Goal: Information Seeking & Learning: Compare options

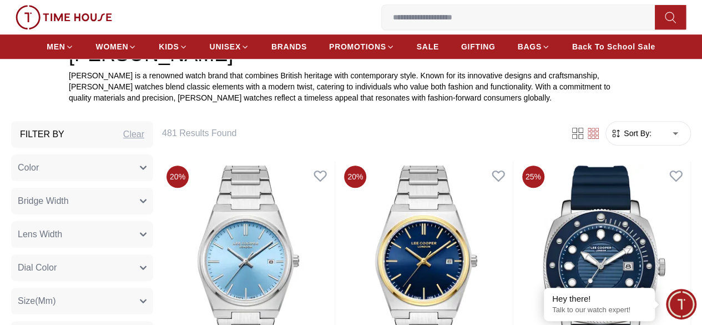
scroll to position [358, 0]
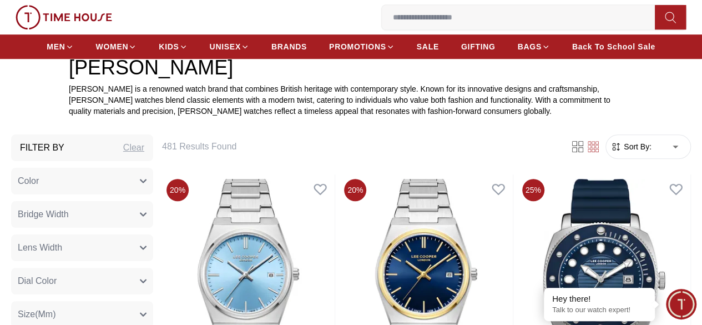
click at [153, 190] on button "Color" at bounding box center [82, 181] width 142 height 27
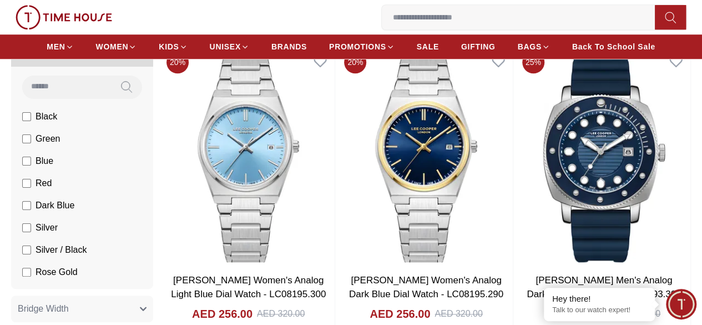
scroll to position [500, 0]
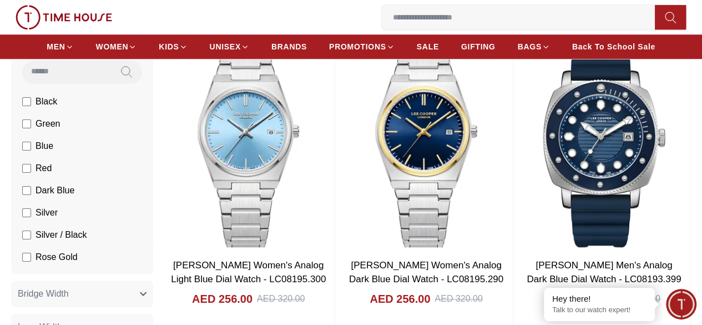
click at [80, 242] on label "Silver / Black" at bounding box center [54, 234] width 64 height 13
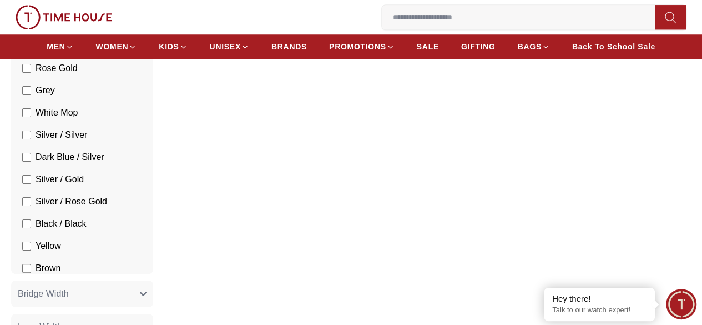
scroll to position [189, 0]
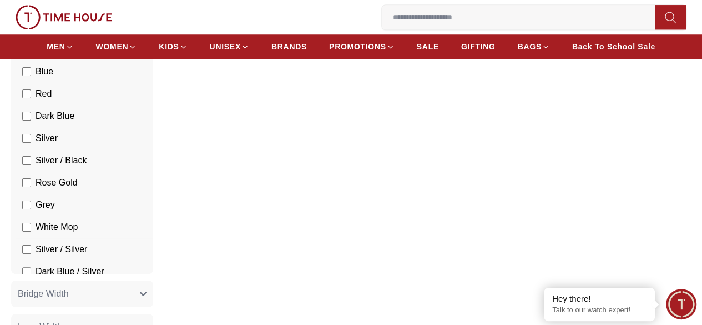
scroll to position [74, 0]
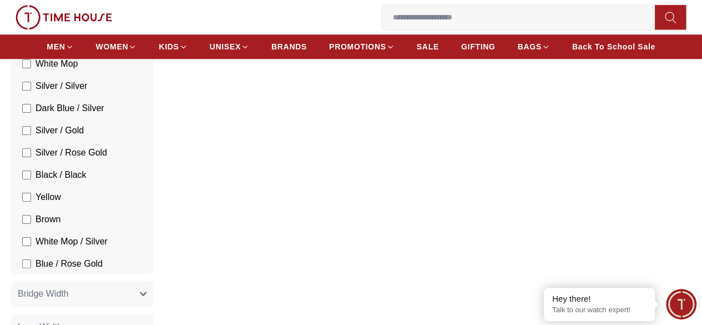
scroll to position [238, 0]
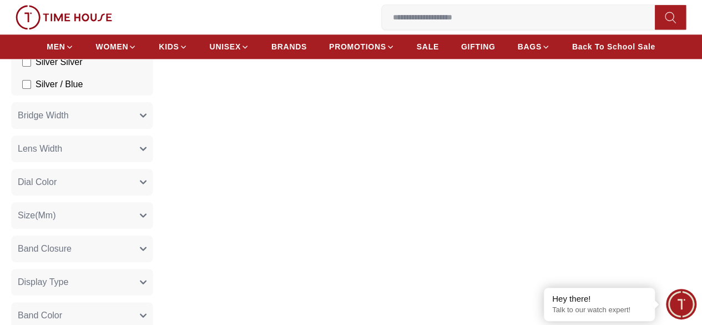
scroll to position [680, 0]
click at [153, 120] on button "Bridge Width" at bounding box center [82, 113] width 142 height 27
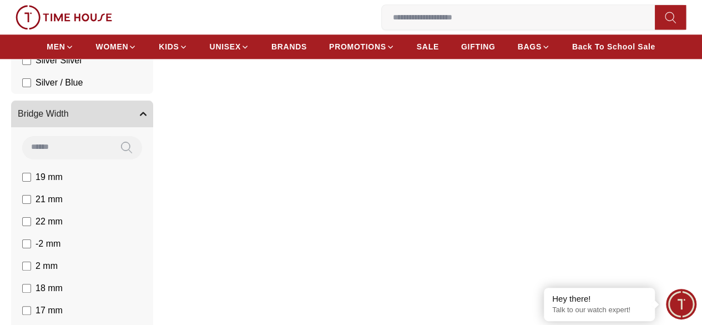
click at [153, 120] on button "Bridge Width" at bounding box center [82, 113] width 142 height 27
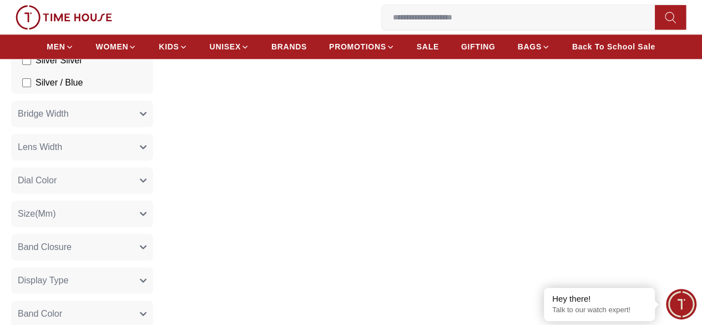
click at [153, 158] on button "Lens Width" at bounding box center [82, 147] width 142 height 27
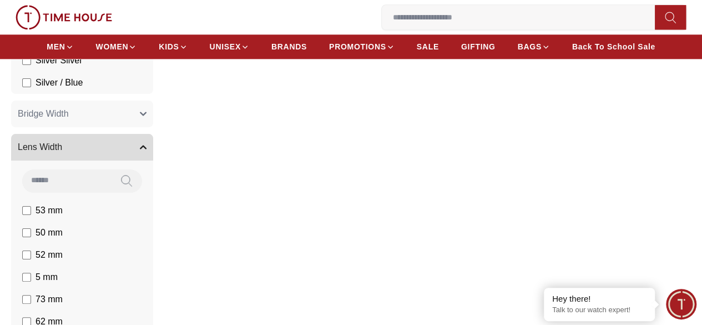
click at [153, 158] on button "Lens Width" at bounding box center [82, 147] width 142 height 27
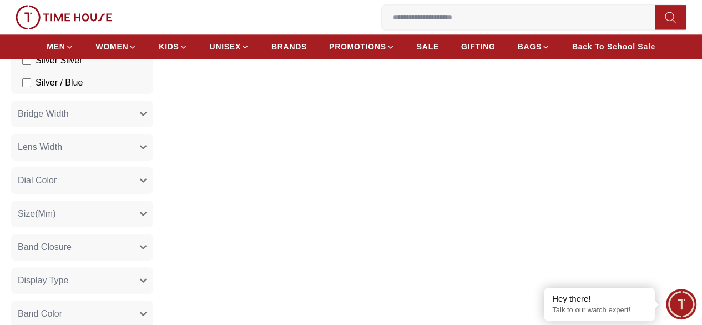
click at [153, 194] on button "Dial Color" at bounding box center [82, 180] width 142 height 27
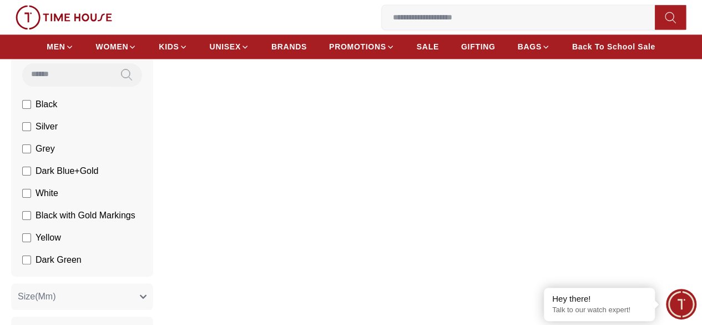
scroll to position [820, 0]
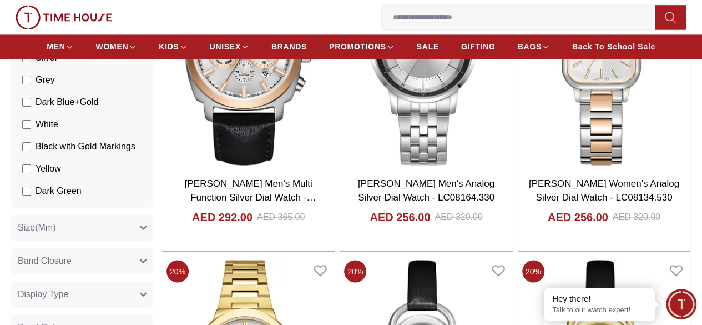
scroll to position [888, 0]
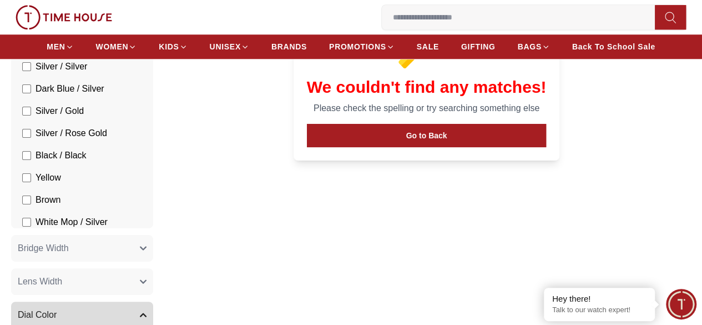
scroll to position [204, 0]
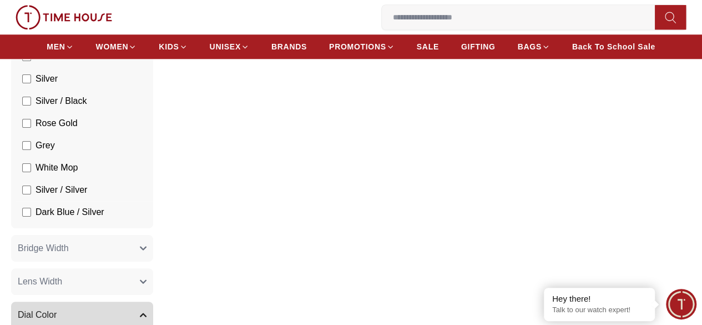
scroll to position [88, 0]
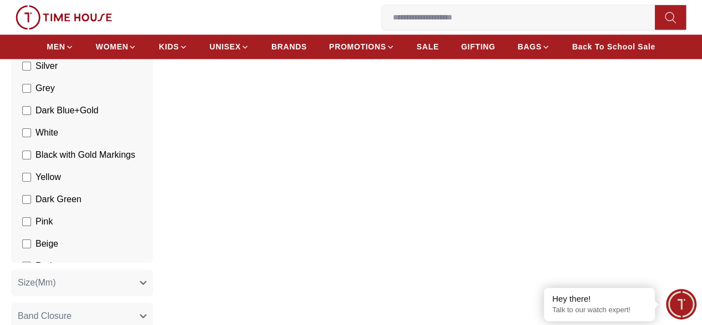
scroll to position [833, 0]
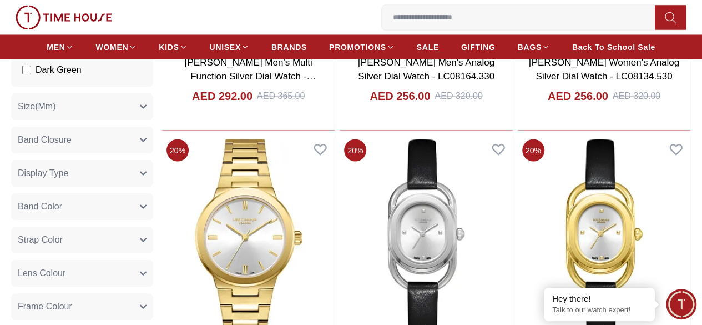
scroll to position [1009, 0]
click at [72, 147] on span "Band Closure" at bounding box center [45, 140] width 54 height 13
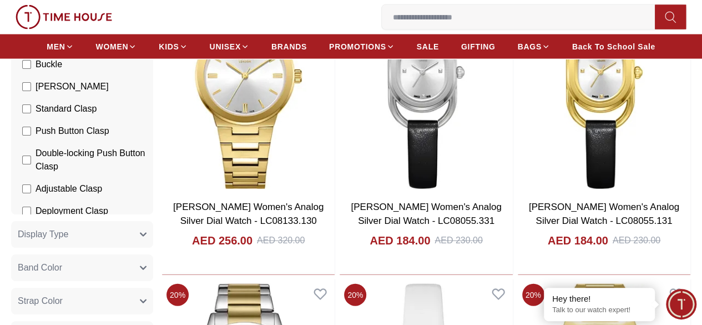
scroll to position [1172, 0]
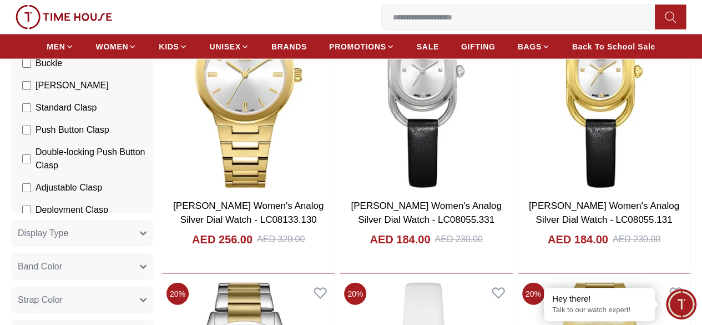
click at [123, 239] on button "Display Type" at bounding box center [82, 233] width 142 height 27
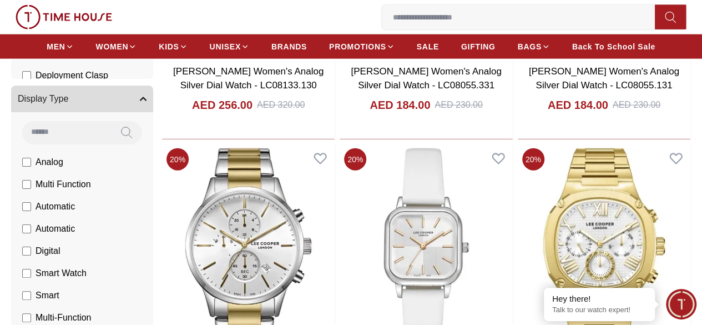
scroll to position [39, 0]
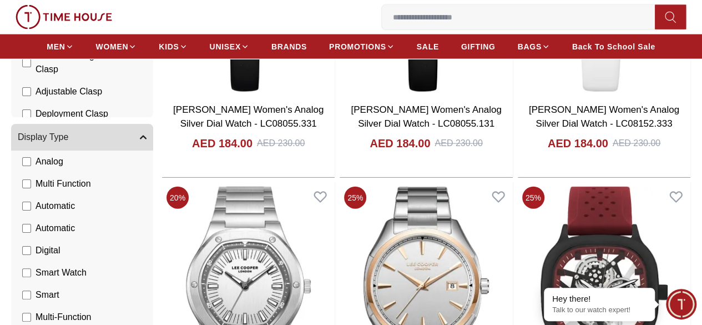
scroll to position [1265, 0]
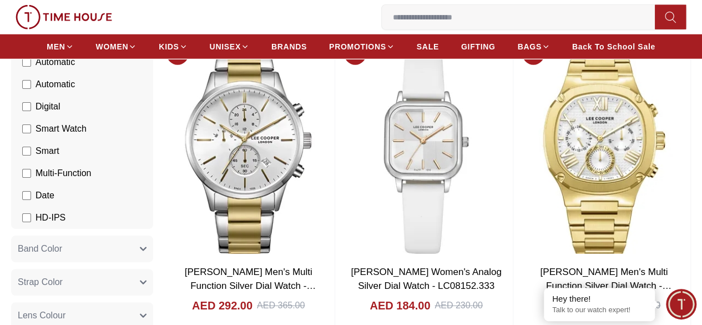
scroll to position [1412, 0]
click at [153, 252] on button "Band Color" at bounding box center [82, 248] width 142 height 27
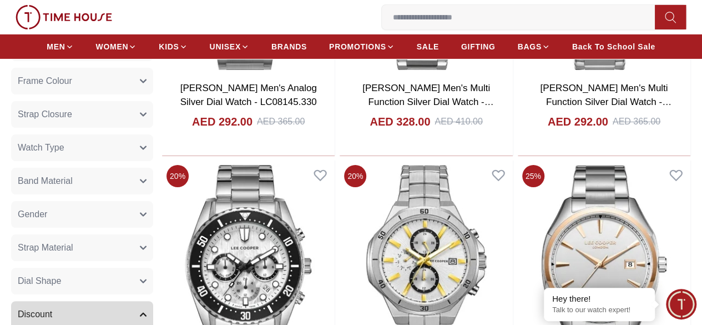
scroll to position [1902, 0]
click at [107, 214] on button "Gender" at bounding box center [82, 213] width 142 height 27
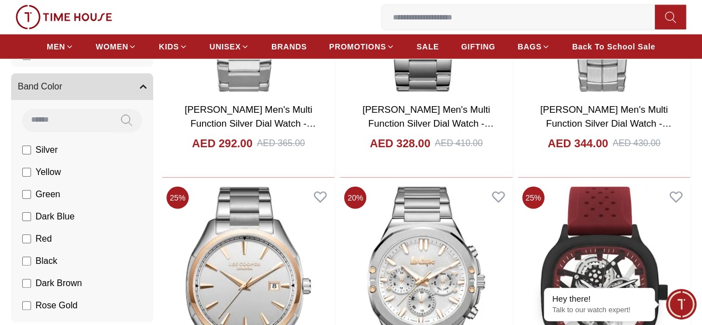
scroll to position [1573, 0]
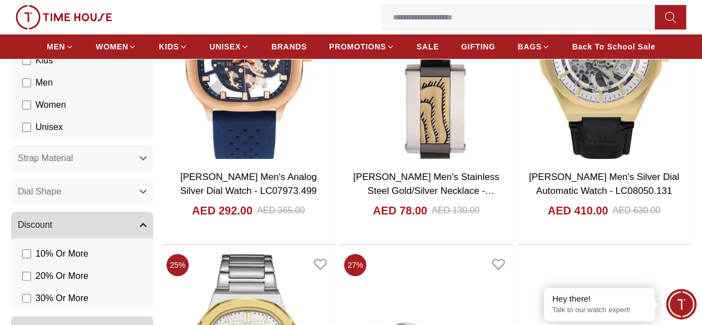
scroll to position [2115, 0]
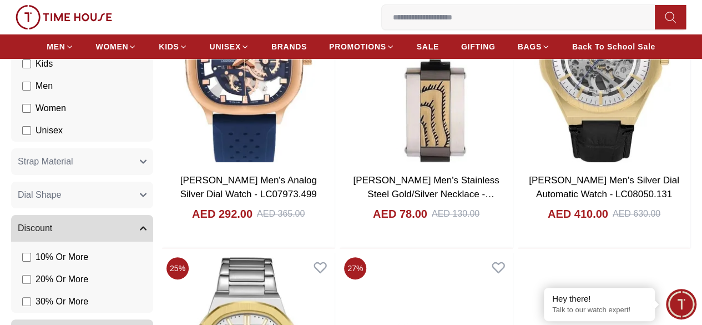
click at [61, 202] on span "Dial Shape" at bounding box center [39, 194] width 43 height 13
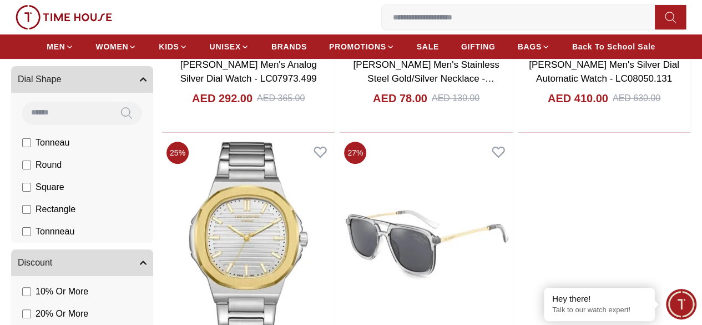
scroll to position [2231, 0]
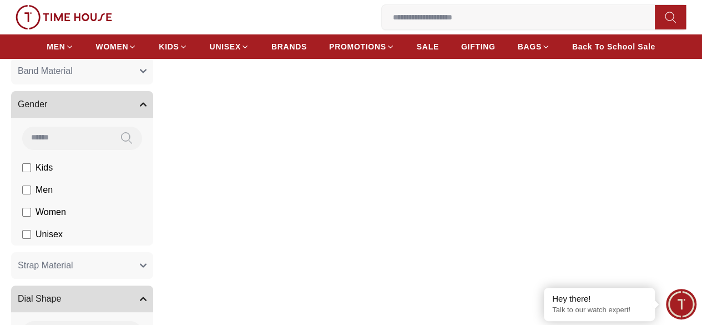
scroll to position [2014, 0]
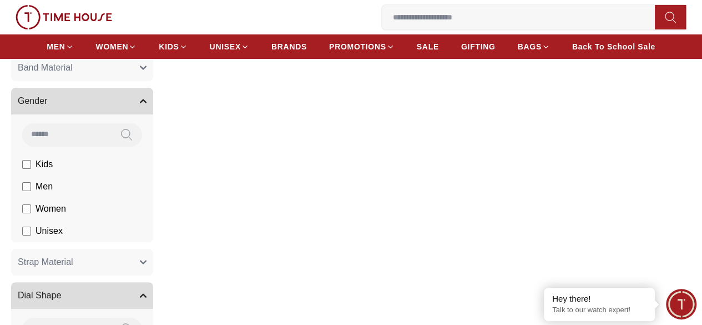
click at [73, 264] on span "Strap Material" at bounding box center [46, 261] width 56 height 13
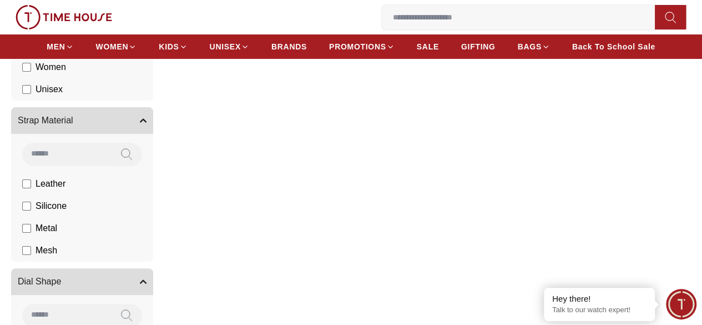
scroll to position [2158, 0]
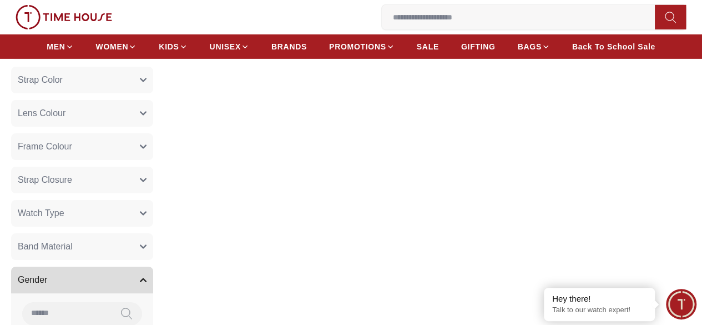
scroll to position [1835, 0]
click at [109, 227] on button "Watch Type" at bounding box center [82, 213] width 142 height 27
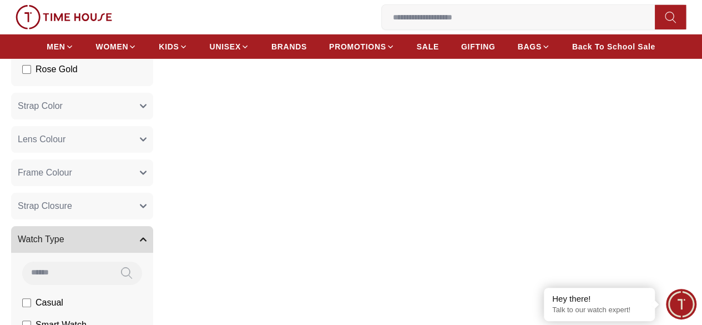
scroll to position [1806, 0]
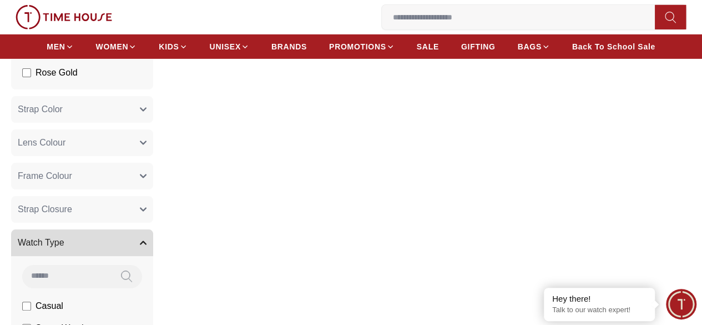
click at [128, 213] on button "Strap Closure" at bounding box center [82, 209] width 142 height 27
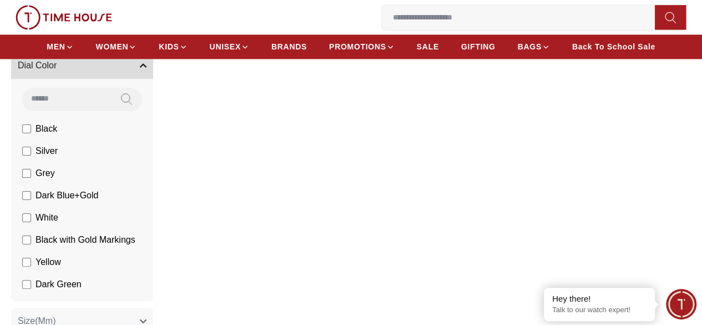
scroll to position [792, 0]
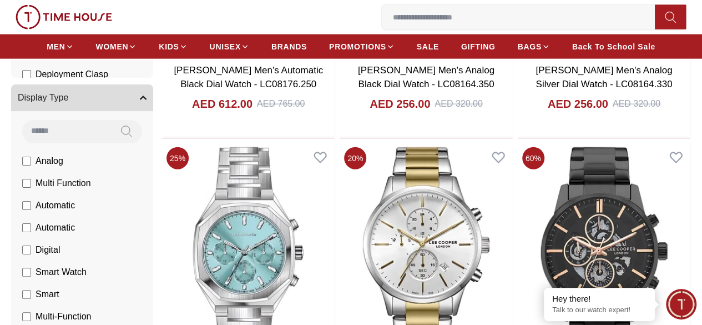
scroll to position [1309, 0]
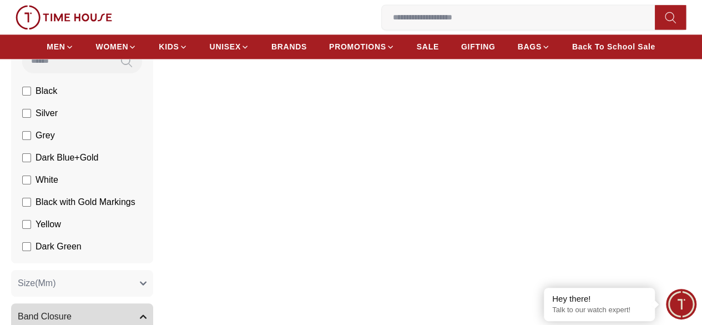
scroll to position [546, 0]
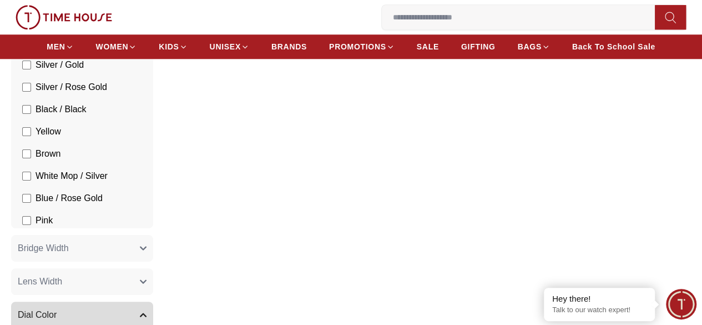
scroll to position [888, 0]
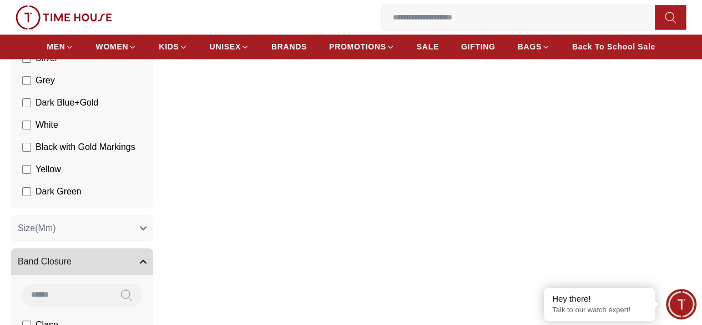
scroll to position [820, 0]
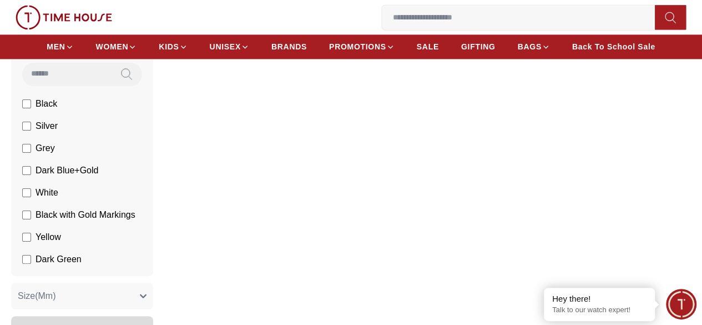
scroll to position [500, 0]
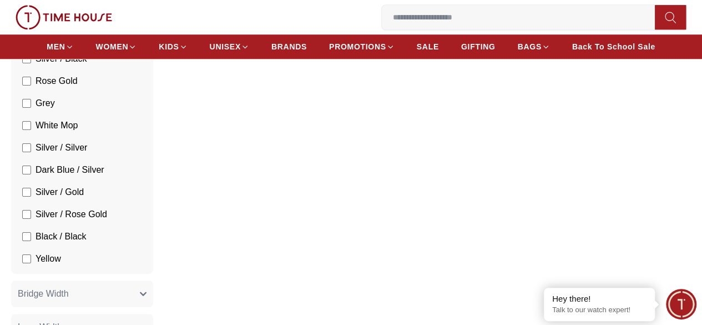
scroll to position [174, 0]
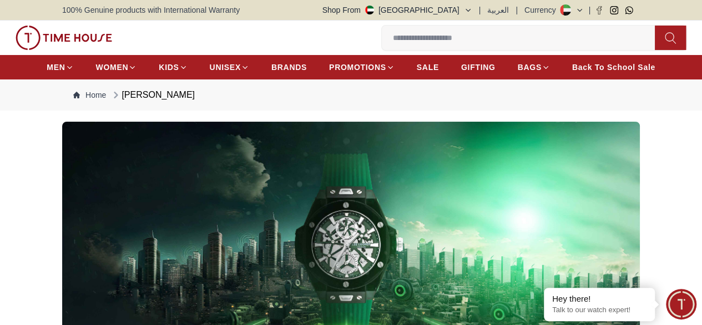
scroll to position [500, 0]
